Goal: Find specific page/section: Find specific page/section

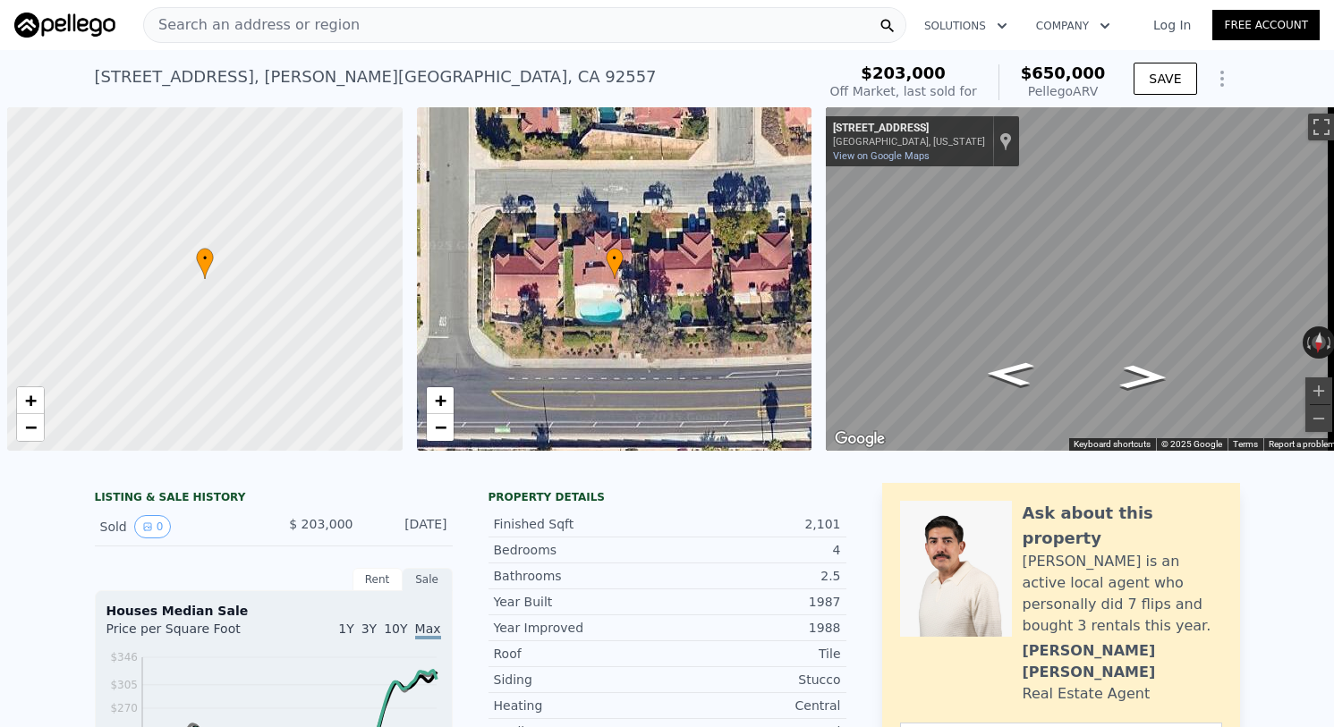
scroll to position [0, 7]
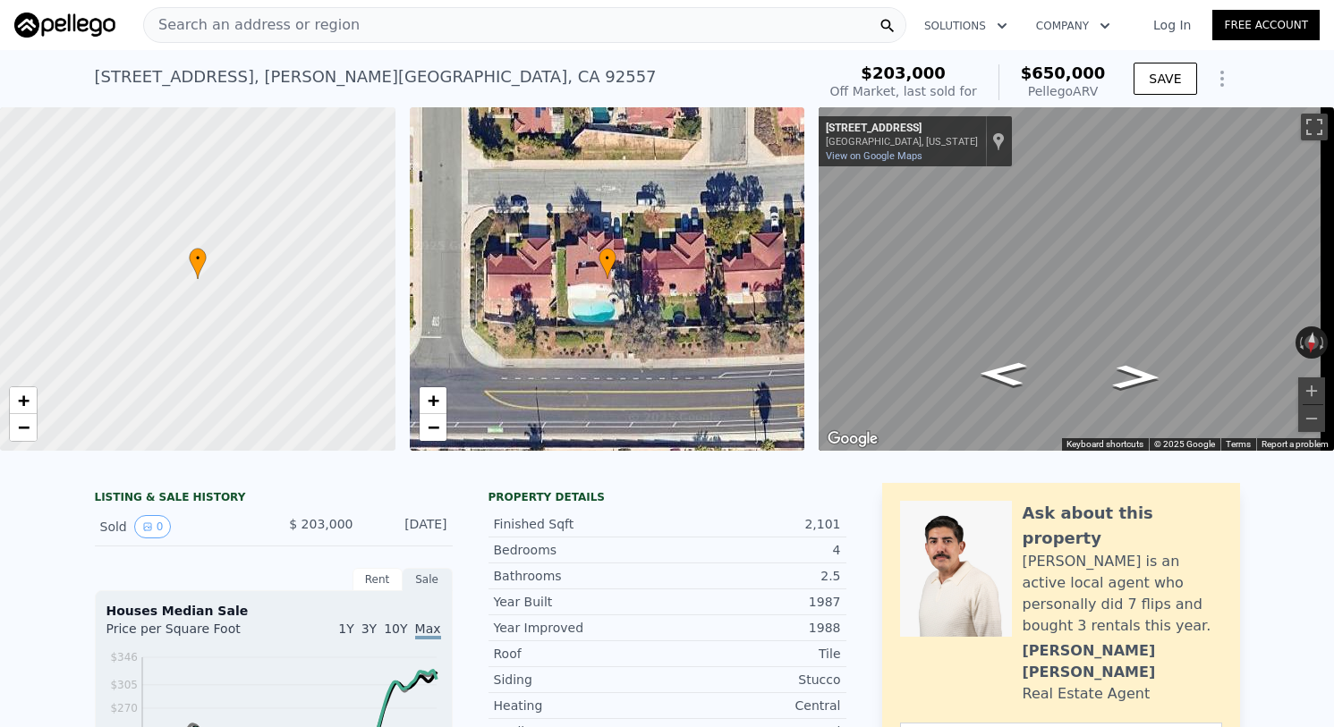
click at [396, 43] on div "Search an address or region Solutions Company Open main menu Log In Free Account" at bounding box center [667, 25] width 1306 height 43
click at [398, 38] on div "Search an address or region" at bounding box center [524, 25] width 763 height 36
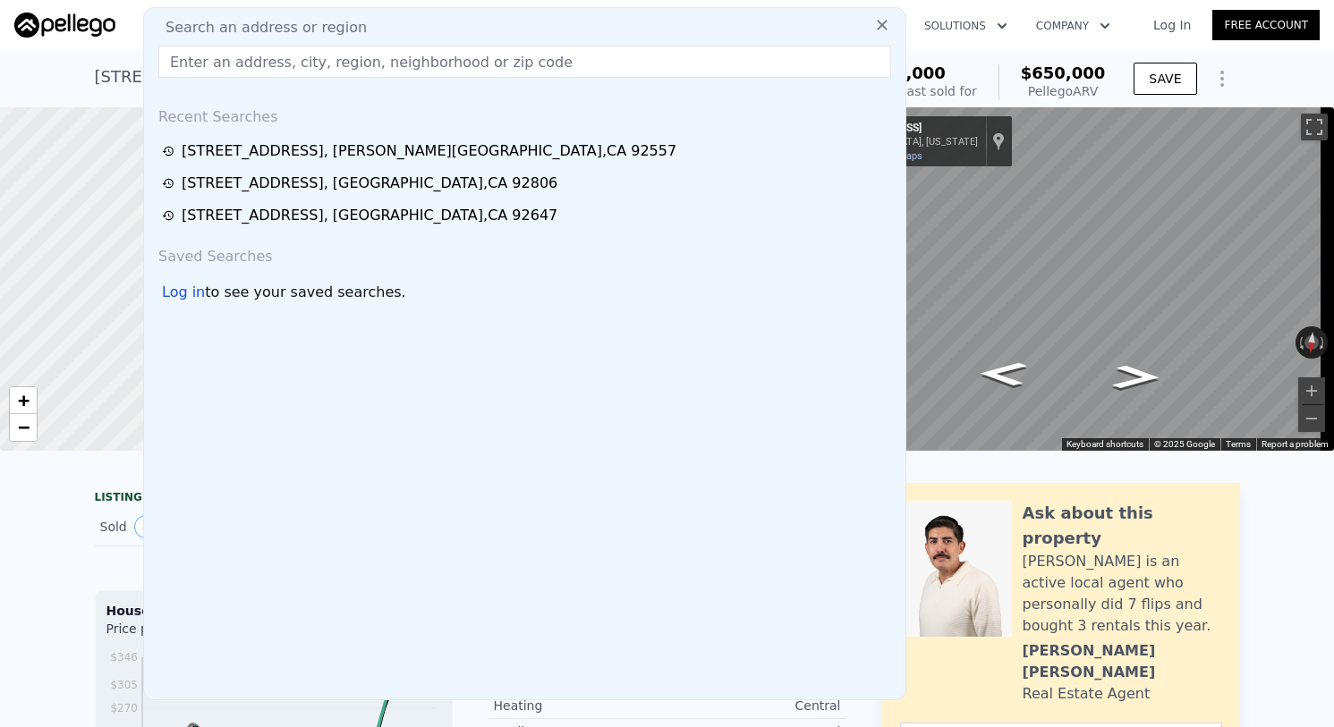
click at [399, 35] on div "Search an address or region" at bounding box center [524, 27] width 747 height 21
click at [394, 52] on input "text" at bounding box center [524, 62] width 733 height 32
paste input "[STREET_ADDRESS][PERSON_NAME]"
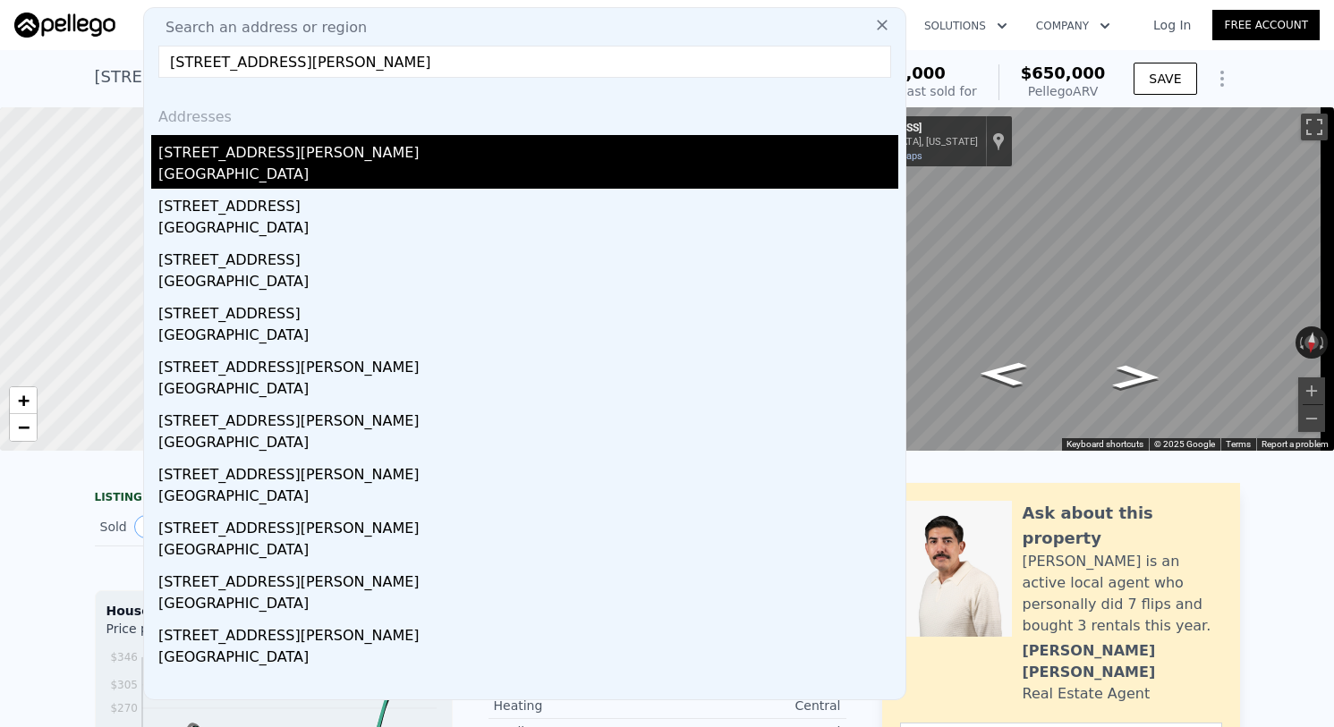
type input "[STREET_ADDRESS][PERSON_NAME]"
click at [380, 143] on div "[STREET_ADDRESS][PERSON_NAME]" at bounding box center [528, 149] width 740 height 29
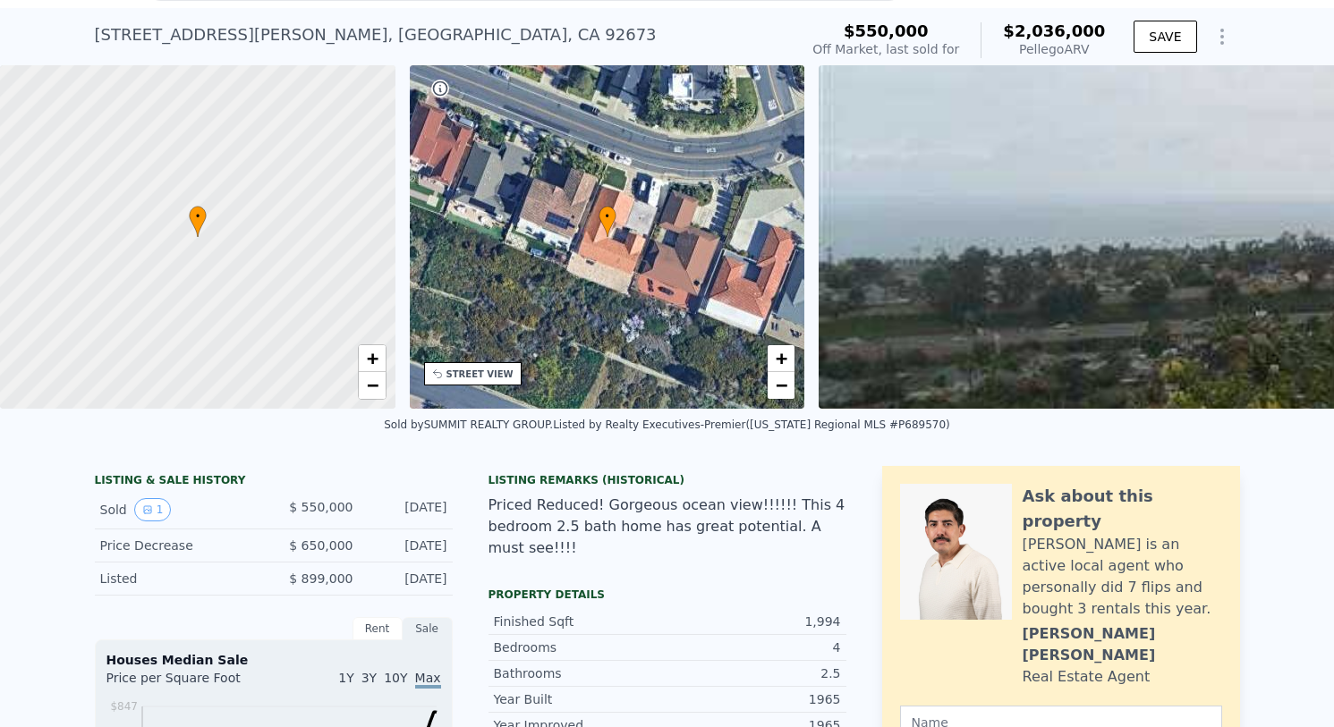
scroll to position [6, 0]
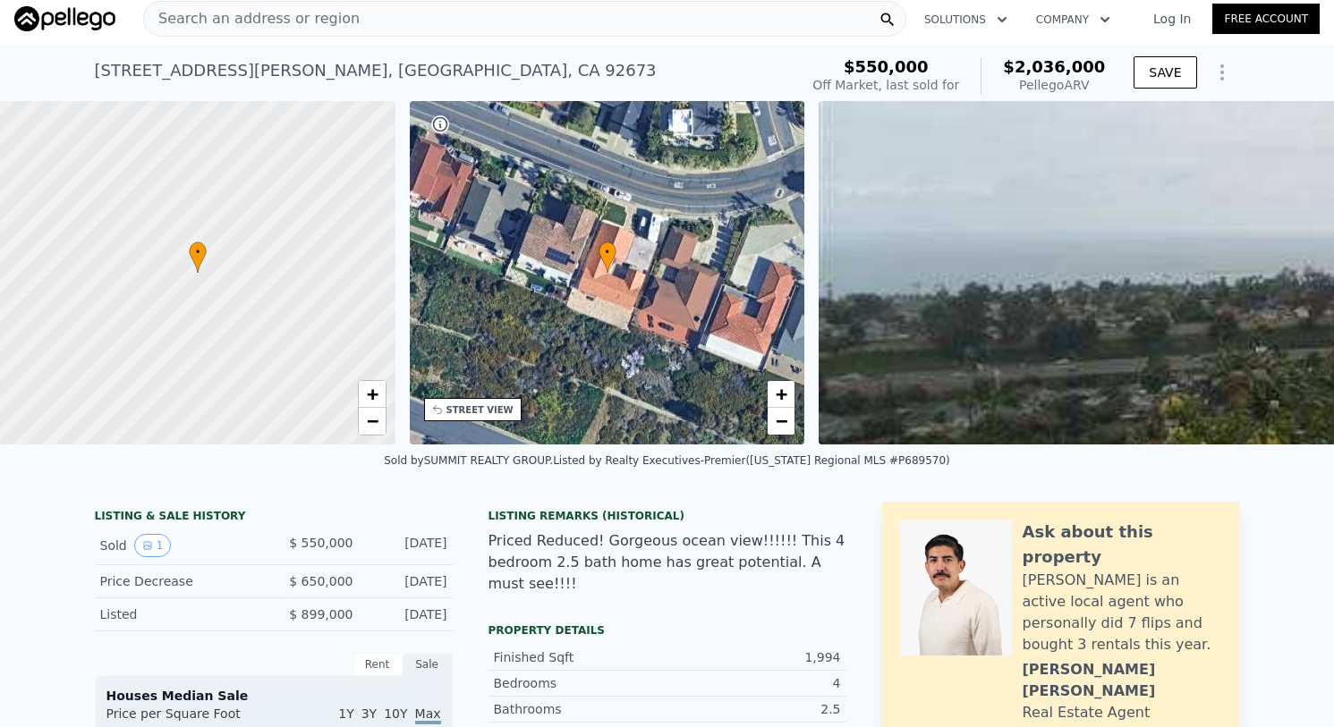
click at [474, 31] on div "Search an address or region" at bounding box center [524, 19] width 763 height 36
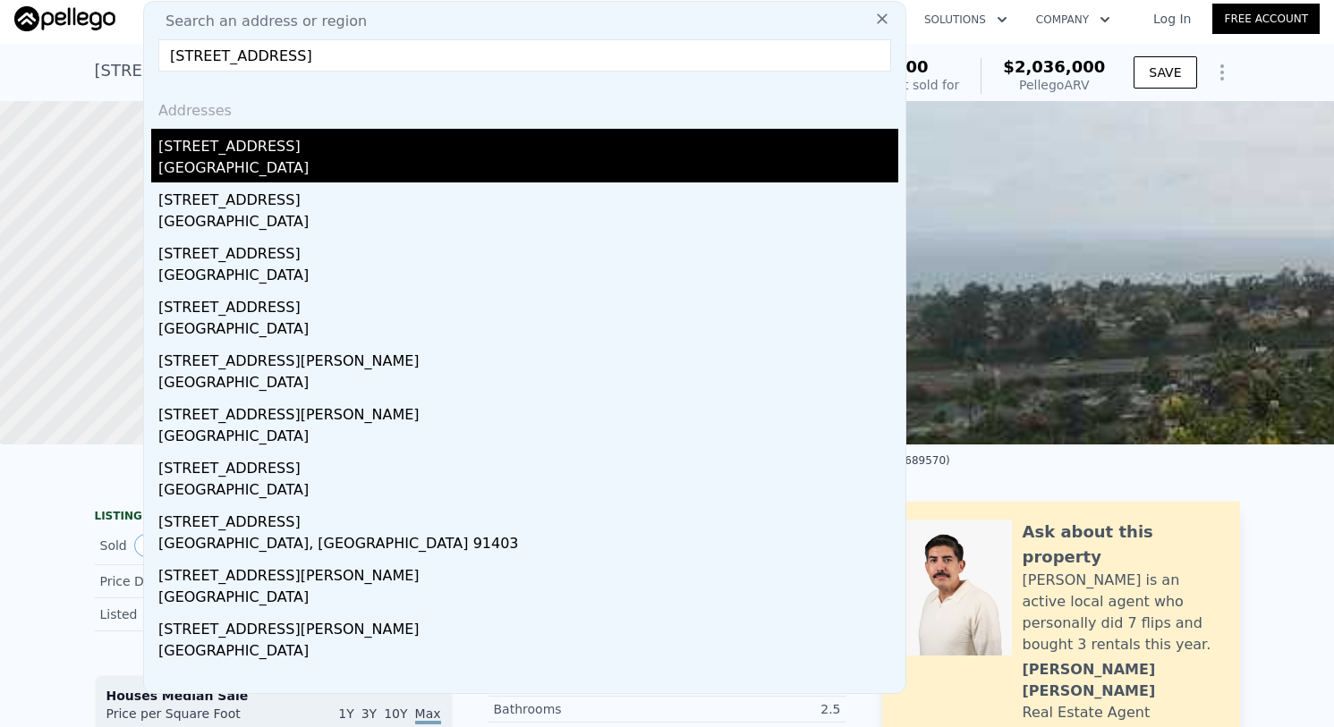
type input "[STREET_ADDRESS]"
click at [378, 148] on div "[STREET_ADDRESS]" at bounding box center [528, 143] width 740 height 29
